Goal: Task Accomplishment & Management: Manage account settings

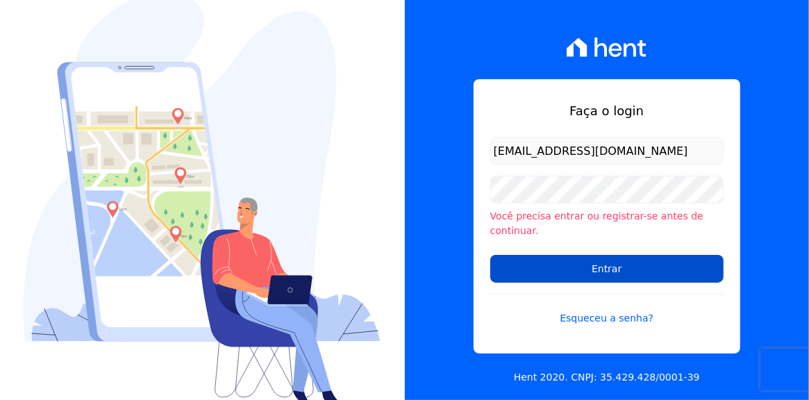
click at [604, 262] on input "Entrar" at bounding box center [607, 269] width 233 height 28
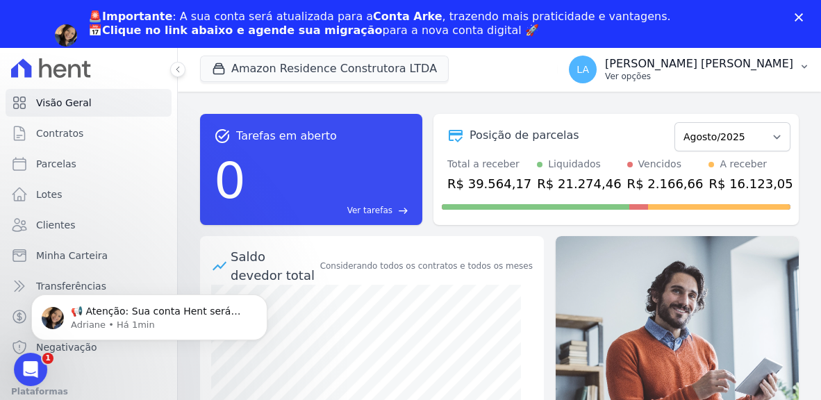
click at [806, 68] on icon "button" at bounding box center [804, 66] width 11 height 11
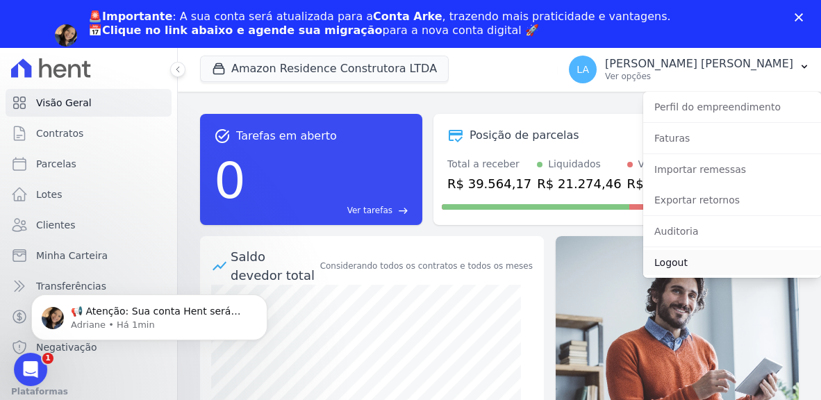
click at [680, 267] on link "Logout" at bounding box center [732, 262] width 178 height 25
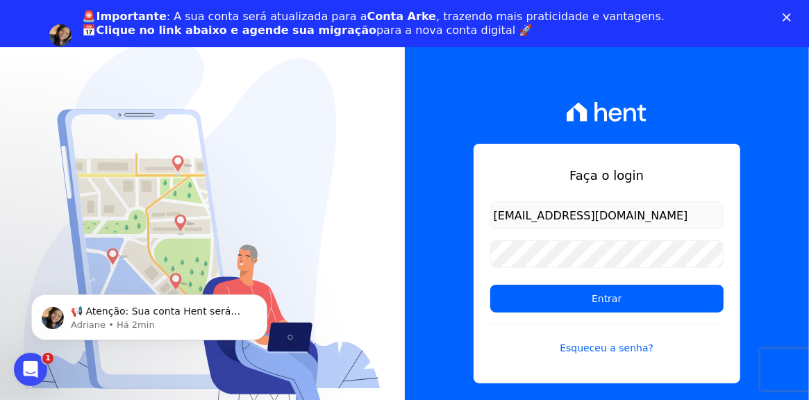
type input "[EMAIL_ADDRESS][DOMAIN_NAME]"
